Goal: Book appointment/travel/reservation

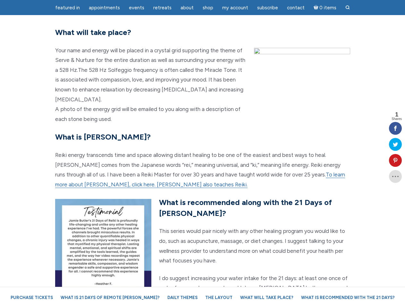
scroll to position [1381, 0]
click at [202, 154] on p "Reiki energy transcends time and space allowing distant healing to be one of th…" at bounding box center [202, 169] width 295 height 39
click at [104, 8] on span "Appointments" at bounding box center [104, 8] width 31 height 6
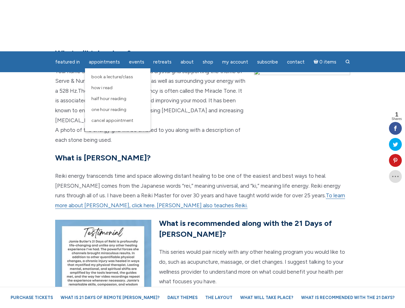
click at [137, 59] on span "Events" at bounding box center [136, 62] width 15 height 6
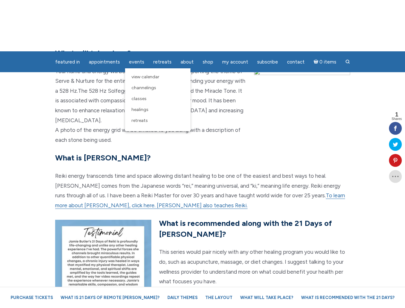
click at [187, 8] on div "featured in featured in Memes Appointments Book a Lecture/Class How I Read Half…" at bounding box center [202, 5] width 405 height 10
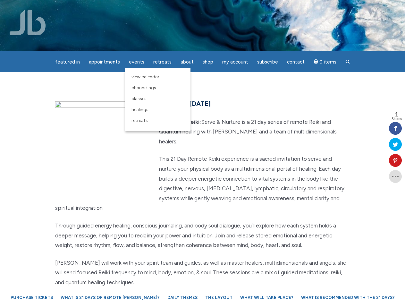
click at [235, 8] on div "featured in featured in Memes Appointments Book a Lecture/Class How I Read Half…" at bounding box center [202, 5] width 405 height 10
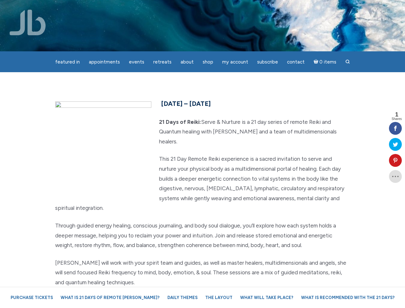
click at [395, 160] on icon at bounding box center [395, 160] width 13 height 5
